Goal: Information Seeking & Learning: Learn about a topic

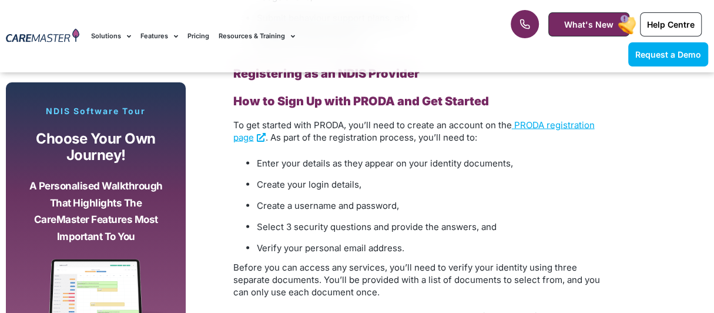
scroll to position [1175, 0]
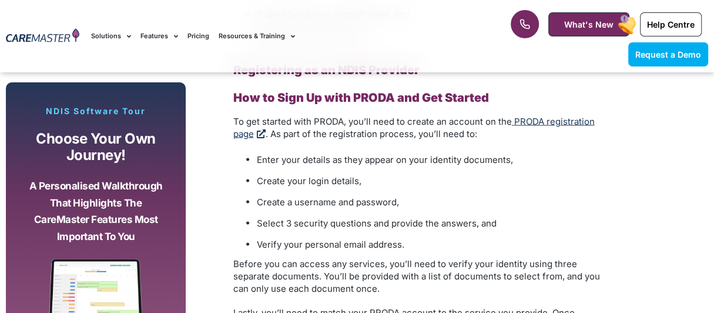
click at [520, 118] on span "PRODA registration page" at bounding box center [413, 127] width 361 height 24
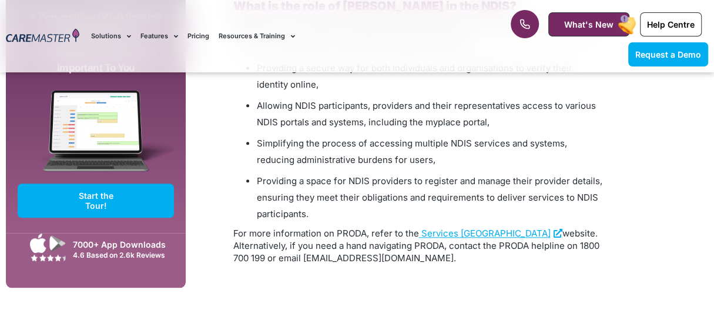
scroll to position [3232, 0]
